Goal: Task Accomplishment & Management: Manage account settings

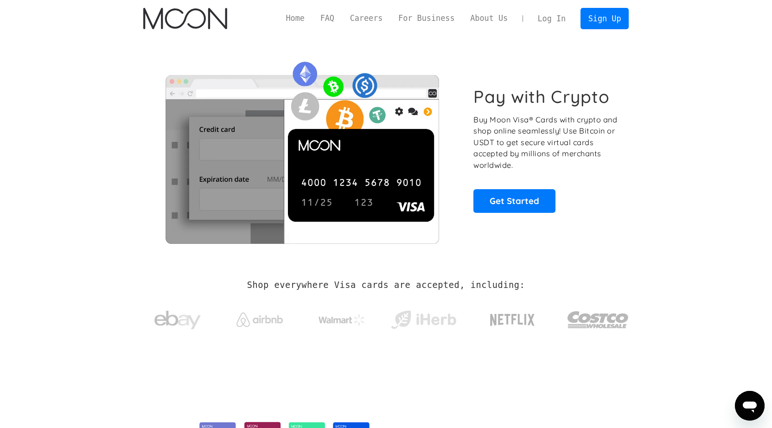
click at [553, 15] on link "Log In" at bounding box center [552, 18] width 44 height 20
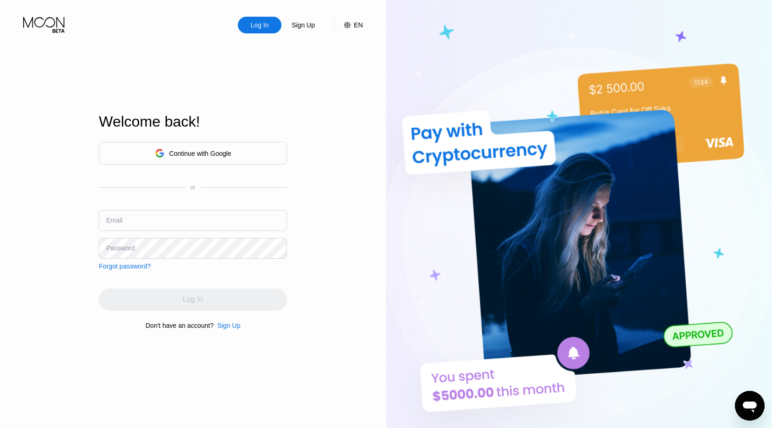
click at [175, 224] on input "text" at bounding box center [193, 220] width 188 height 21
click at [178, 151] on div "Continue with Google" at bounding box center [200, 153] width 62 height 7
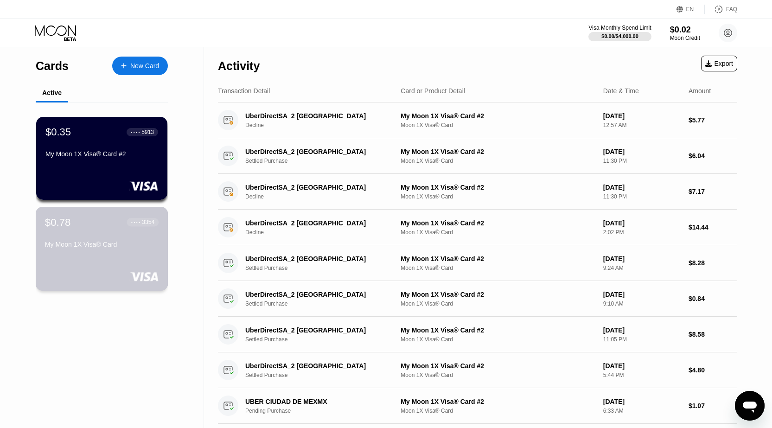
click at [98, 246] on div "My Moon 1X Visa® Card" at bounding box center [102, 244] width 114 height 7
